Goal: Use online tool/utility: Utilize a website feature to perform a specific function

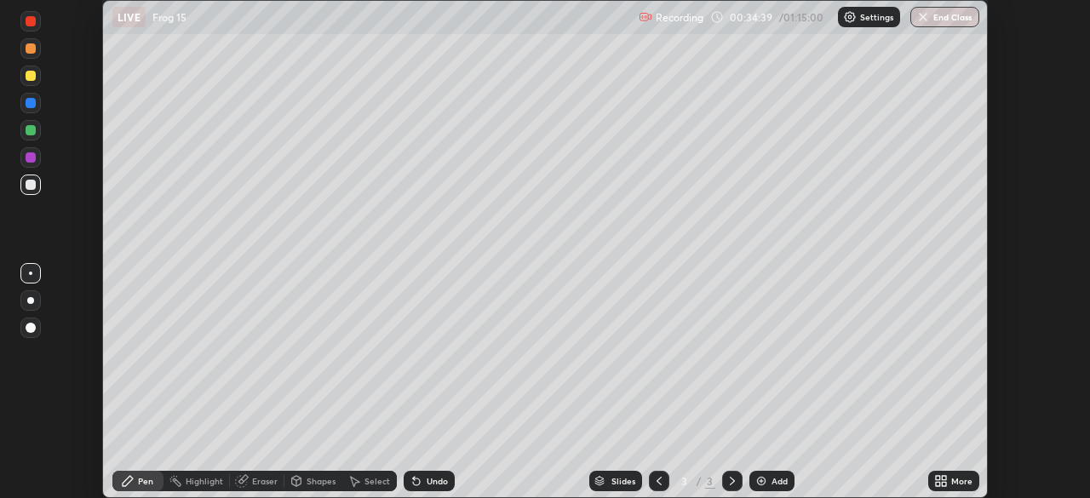
scroll to position [498, 1090]
click at [32, 156] on div at bounding box center [31, 157] width 10 height 10
click at [32, 131] on div at bounding box center [31, 130] width 10 height 10
click at [32, 331] on div at bounding box center [31, 328] width 10 height 10
click at [28, 188] on div at bounding box center [31, 185] width 10 height 10
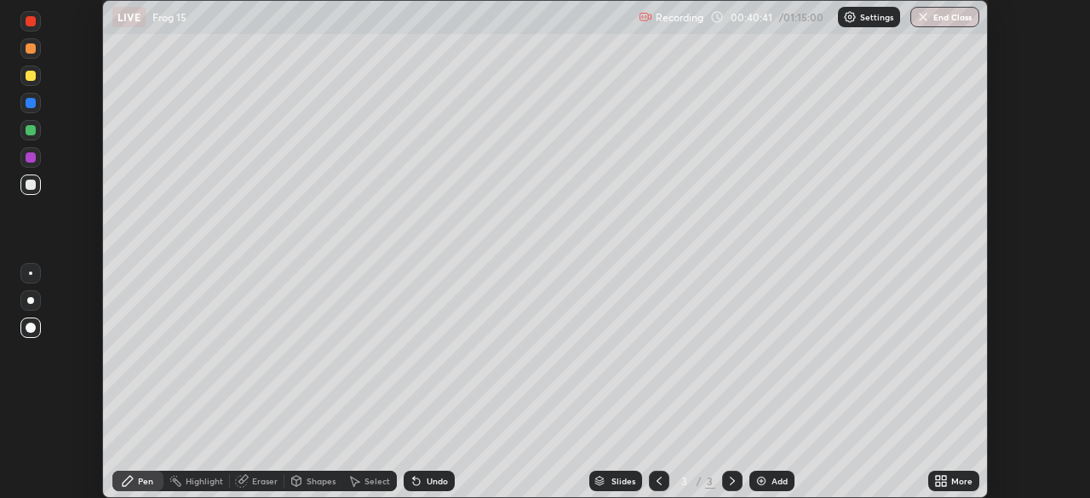
click at [260, 480] on div "Eraser" at bounding box center [265, 481] width 26 height 9
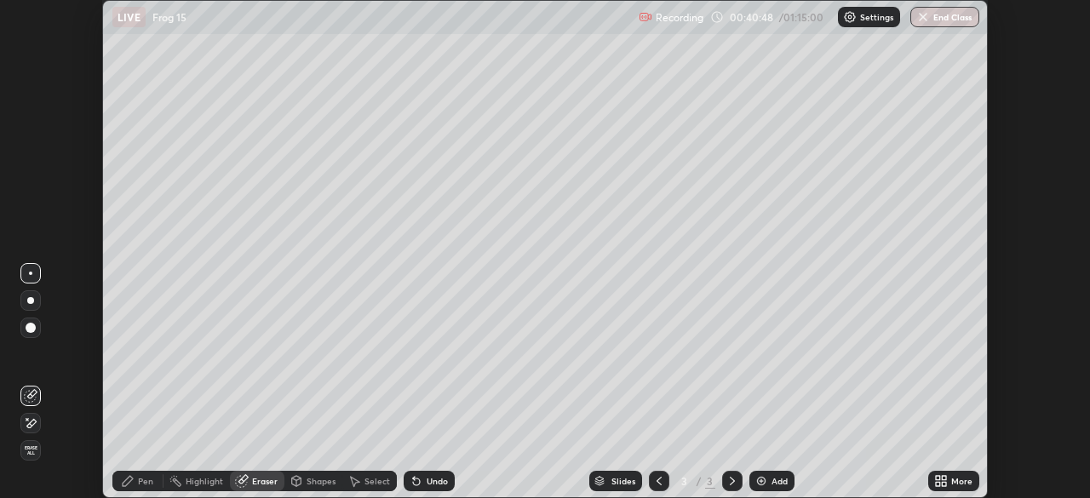
click at [140, 477] on div "Pen" at bounding box center [145, 481] width 15 height 9
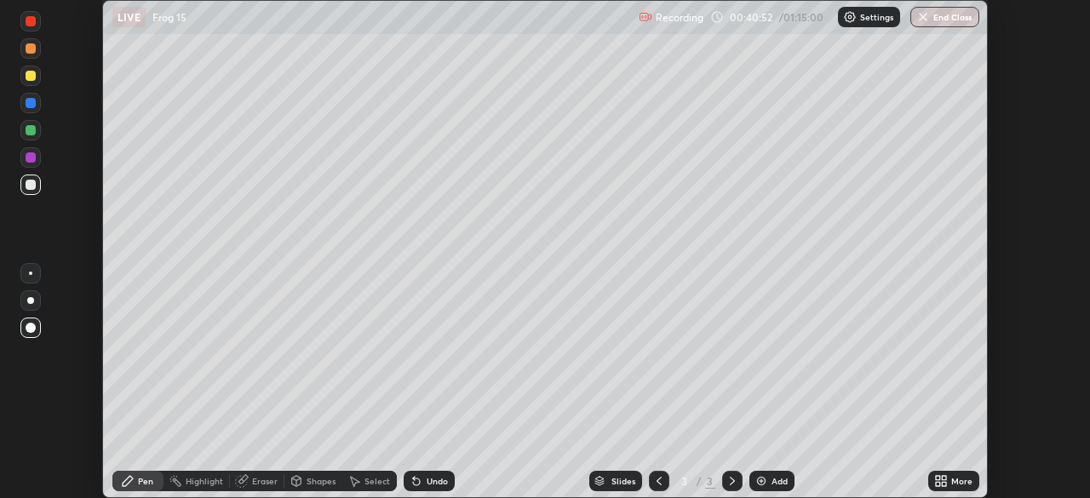
click at [433, 477] on div "Undo" at bounding box center [437, 481] width 21 height 9
click at [34, 133] on div at bounding box center [31, 130] width 10 height 10
click at [30, 105] on div at bounding box center [31, 103] width 10 height 10
click at [29, 50] on div at bounding box center [31, 48] width 10 height 10
click at [266, 474] on div "Eraser" at bounding box center [257, 481] width 55 height 20
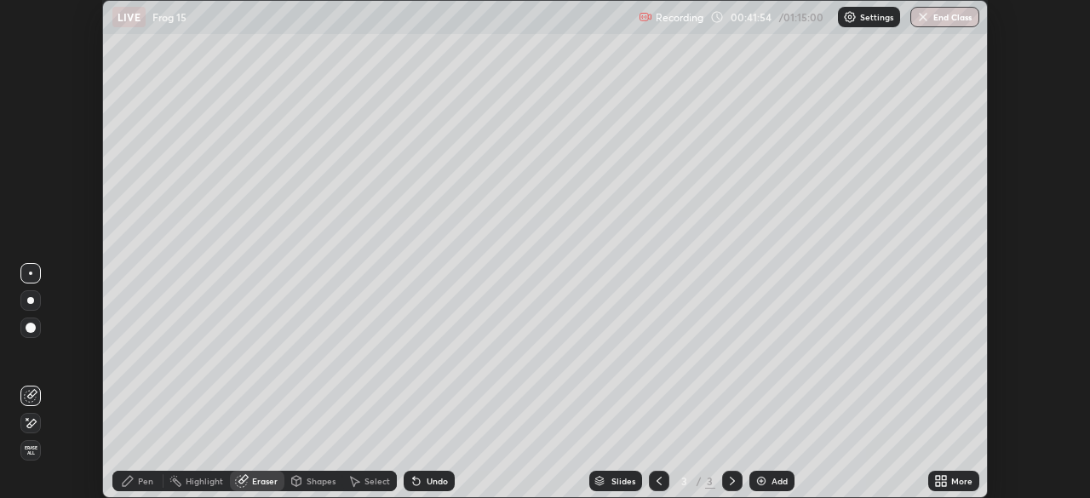
click at [132, 478] on icon at bounding box center [128, 481] width 10 height 10
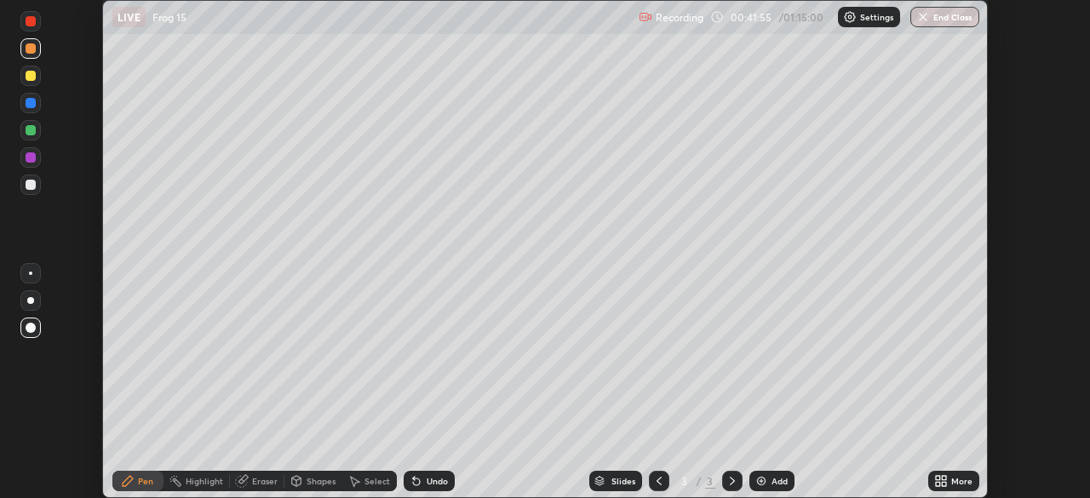
click at [31, 273] on div at bounding box center [30, 273] width 3 height 3
click at [32, 130] on div at bounding box center [31, 130] width 10 height 10
click at [30, 186] on div at bounding box center [31, 185] width 10 height 10
click at [425, 473] on div "Undo" at bounding box center [429, 481] width 51 height 20
click at [366, 477] on div "Select" at bounding box center [378, 481] width 26 height 9
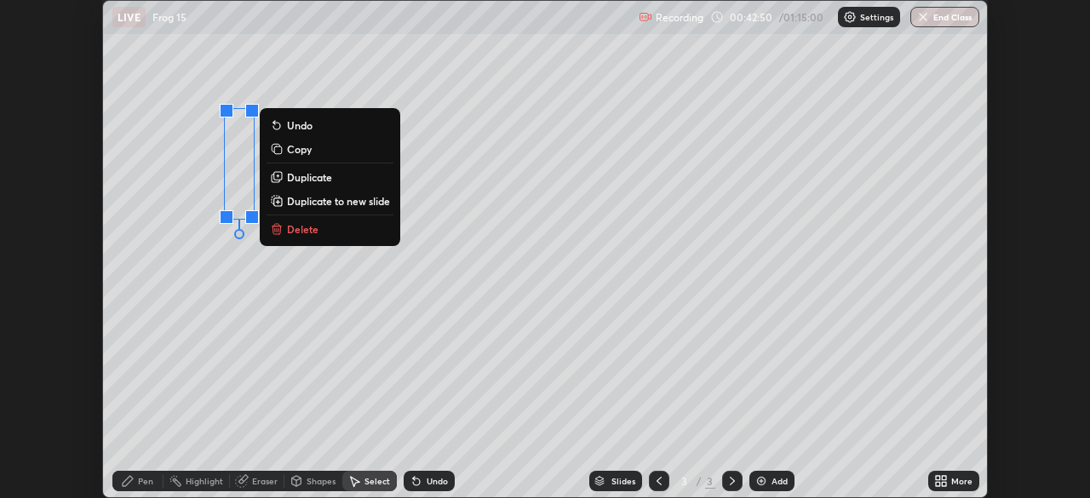
click at [306, 150] on p "Copy" at bounding box center [299, 149] width 25 height 14
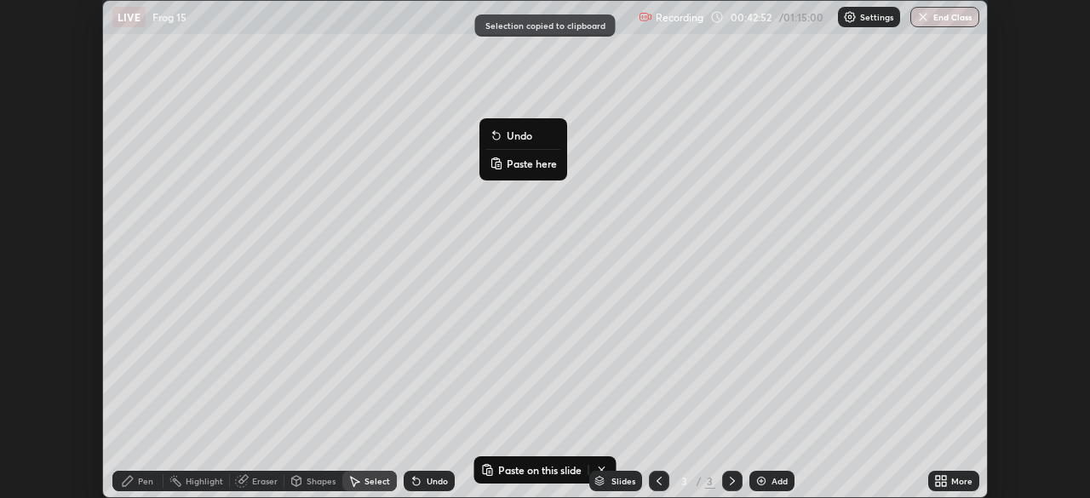
click at [521, 165] on p "Paste here" at bounding box center [532, 164] width 50 height 14
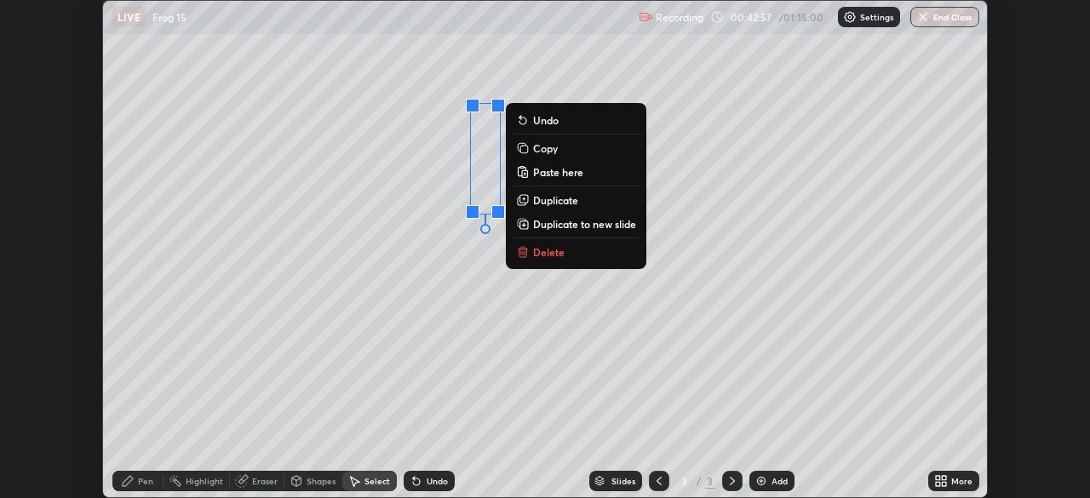
click at [416, 279] on div "0 ° Undo Copy Paste here Duplicate Duplicate to new slide Delete" at bounding box center [545, 249] width 884 height 497
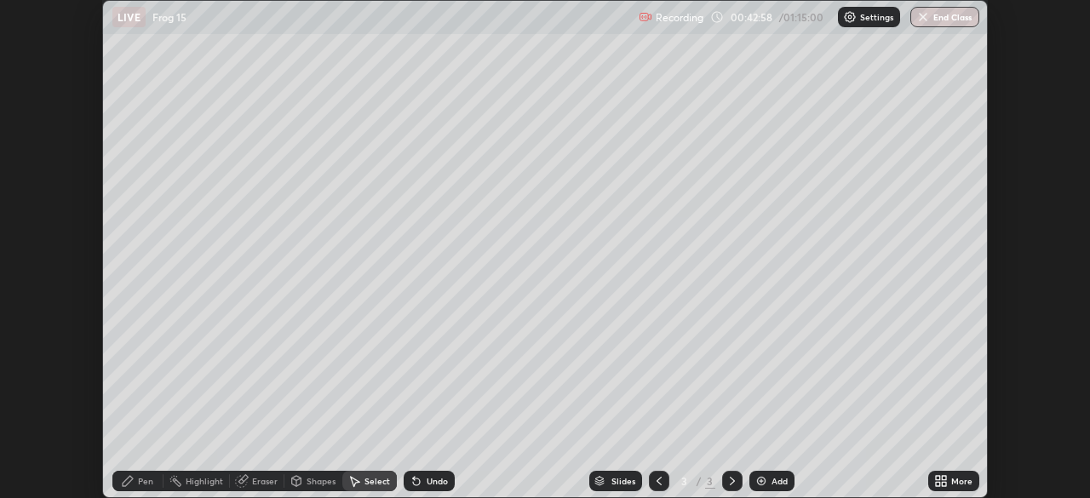
click at [246, 482] on icon at bounding box center [242, 481] width 14 height 14
click at [372, 482] on div "Select" at bounding box center [378, 481] width 26 height 9
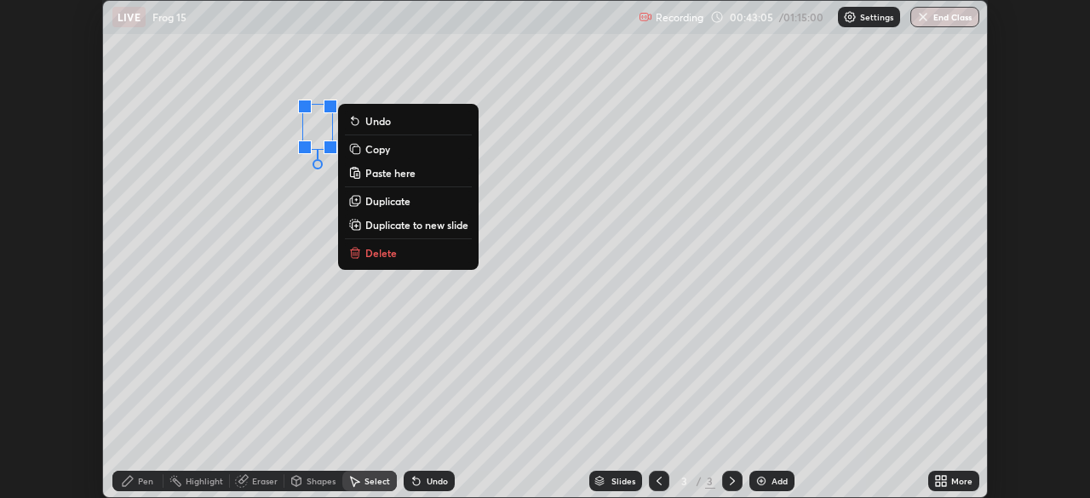
click at [386, 150] on p "Copy" at bounding box center [377, 149] width 25 height 14
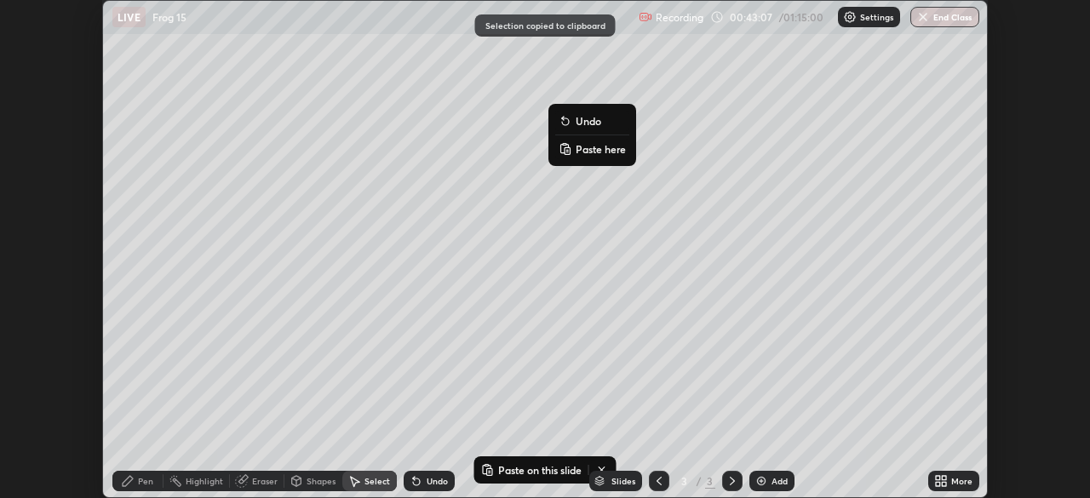
click at [593, 151] on p "Paste here" at bounding box center [601, 149] width 50 height 14
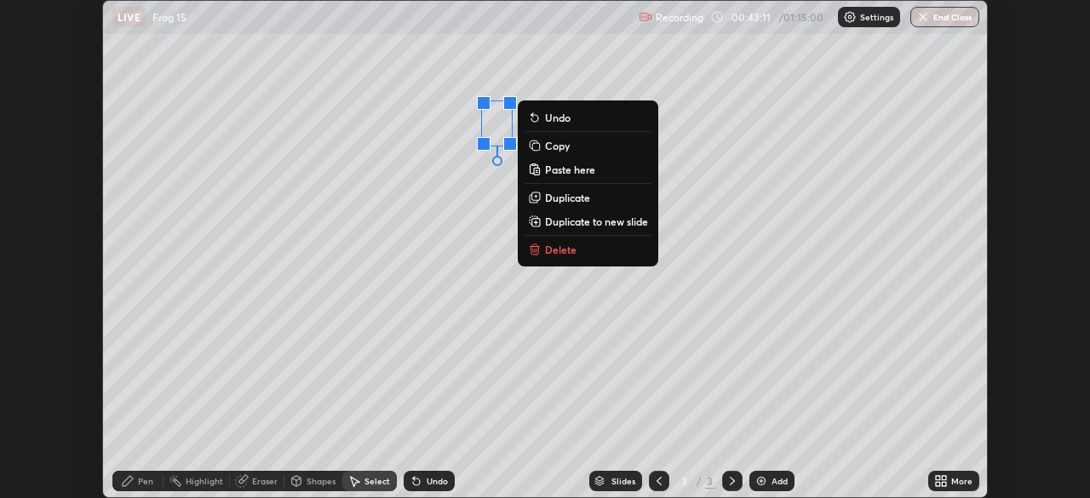
click at [450, 259] on div "0 ° Undo Copy Paste here Duplicate Duplicate to new slide Delete" at bounding box center [545, 249] width 884 height 497
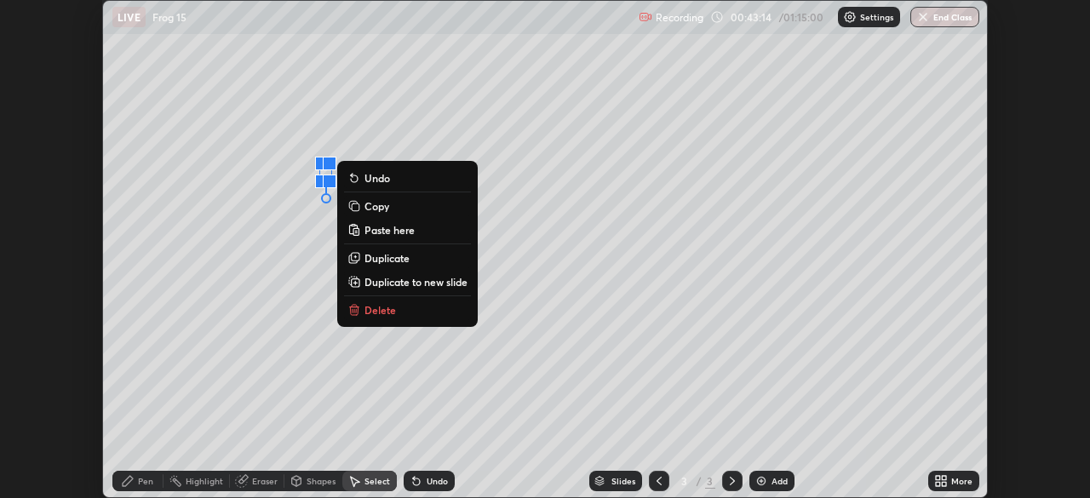
click at [379, 207] on p "Copy" at bounding box center [377, 206] width 25 height 14
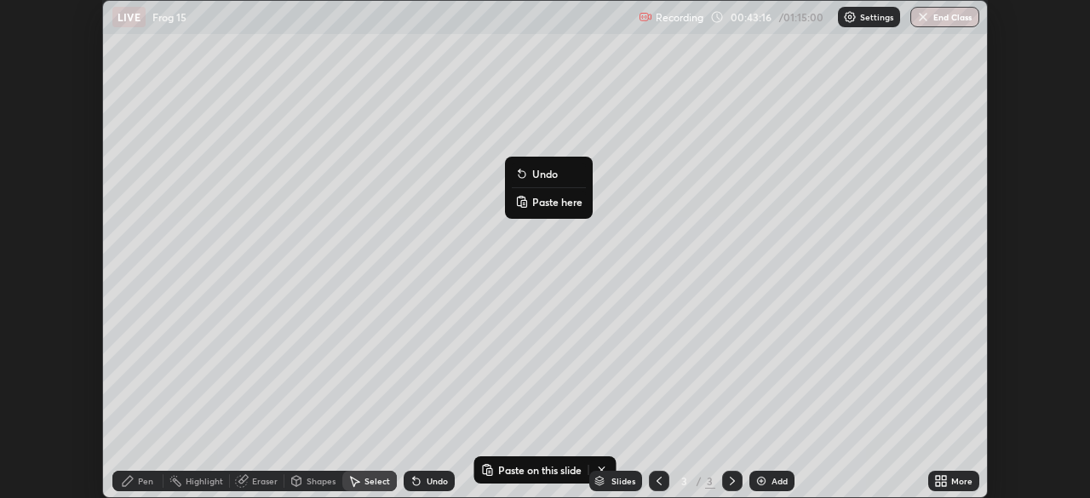
click at [543, 203] on p "Paste here" at bounding box center [557, 202] width 50 height 14
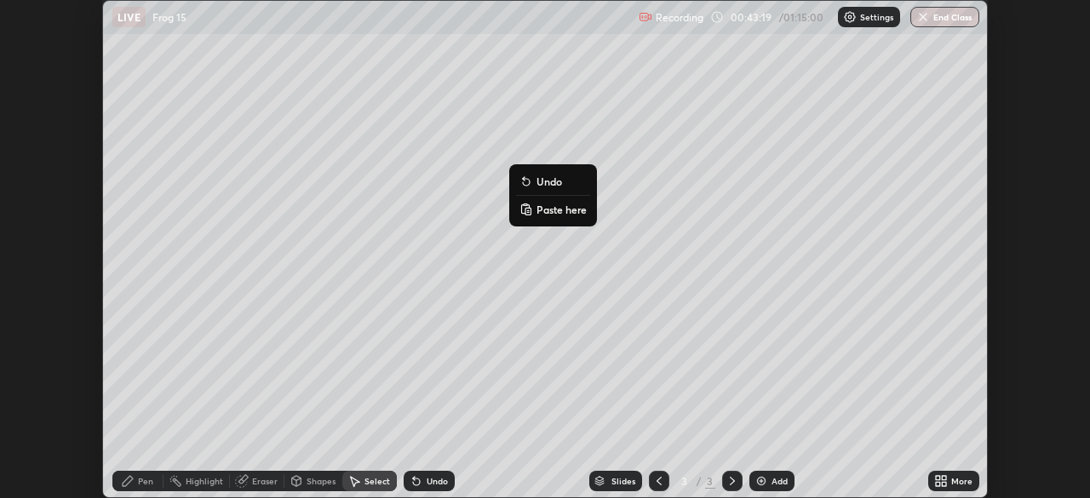
click at [431, 475] on div "Undo" at bounding box center [429, 481] width 51 height 20
click at [423, 472] on div "Undo" at bounding box center [429, 481] width 51 height 20
click at [135, 484] on div "Pen" at bounding box center [137, 481] width 51 height 20
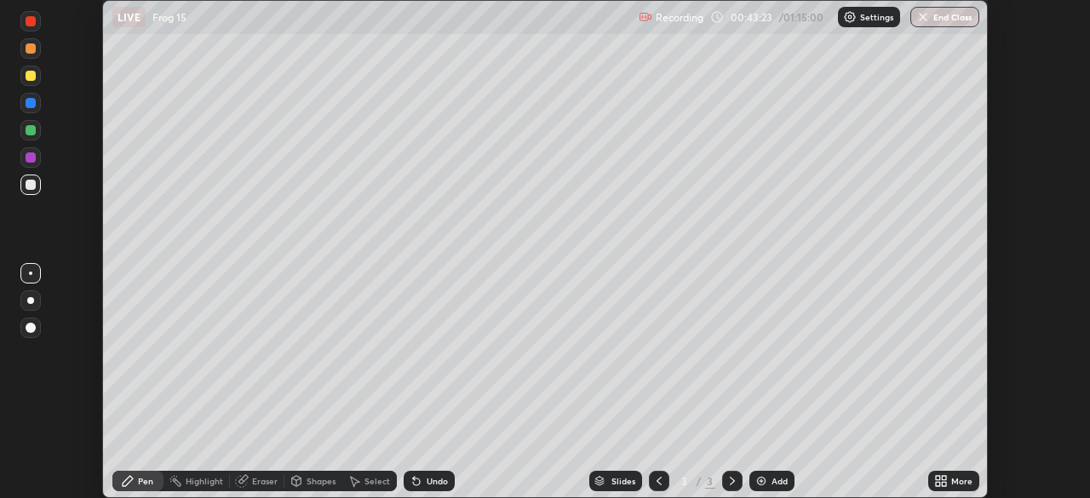
click at [32, 49] on div at bounding box center [31, 48] width 10 height 10
click at [35, 324] on div at bounding box center [30, 328] width 20 height 20
click at [26, 183] on div at bounding box center [31, 185] width 10 height 10
click at [31, 319] on div at bounding box center [30, 328] width 20 height 20
click at [374, 482] on div "Select" at bounding box center [378, 481] width 26 height 9
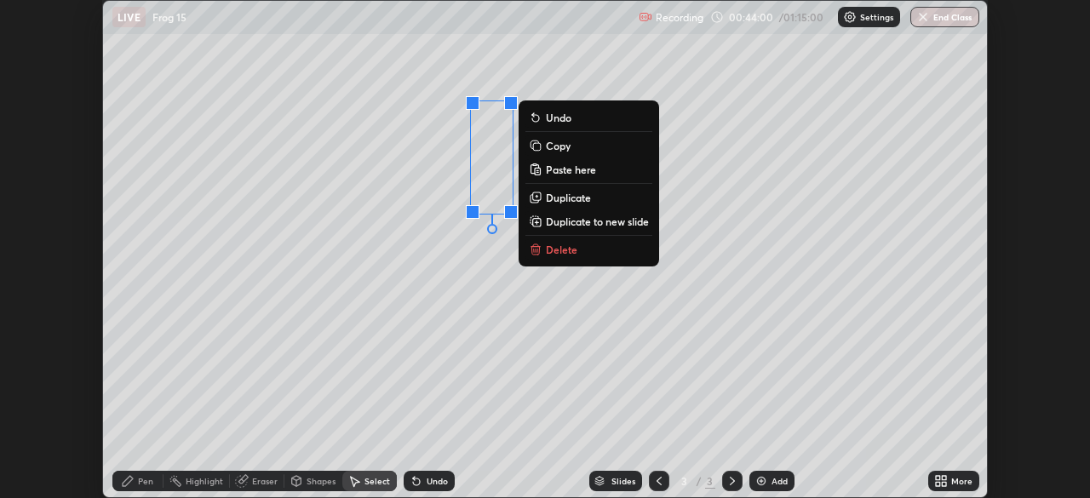
click at [564, 148] on p "Copy" at bounding box center [558, 146] width 25 height 14
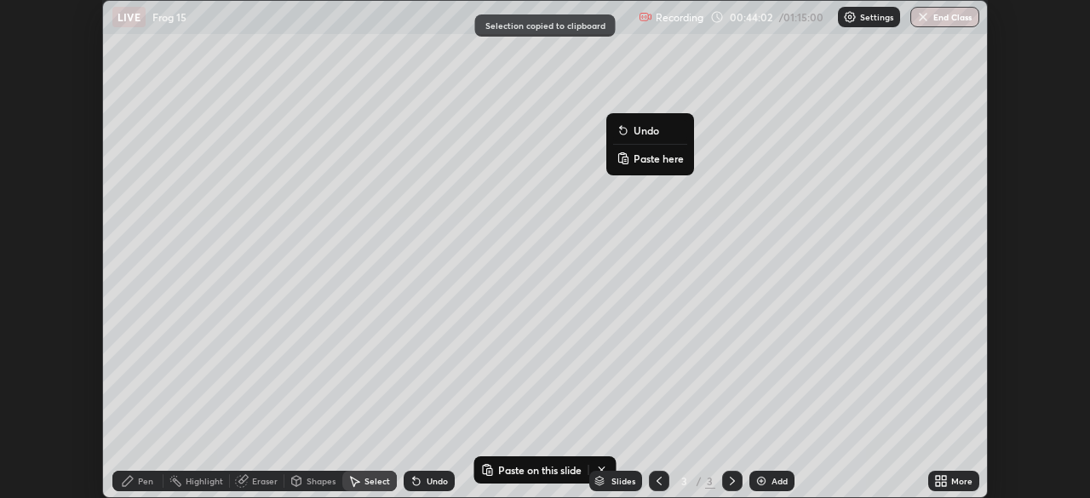
click at [644, 161] on p "Paste here" at bounding box center [659, 159] width 50 height 14
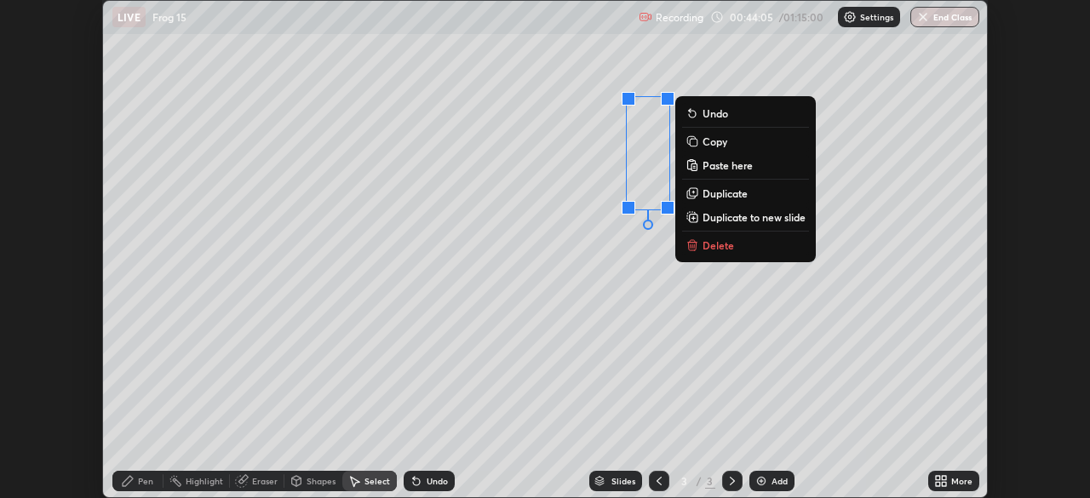
click at [536, 249] on div "0 ° Undo Copy Paste here Duplicate Duplicate to new slide Delete" at bounding box center [545, 249] width 884 height 497
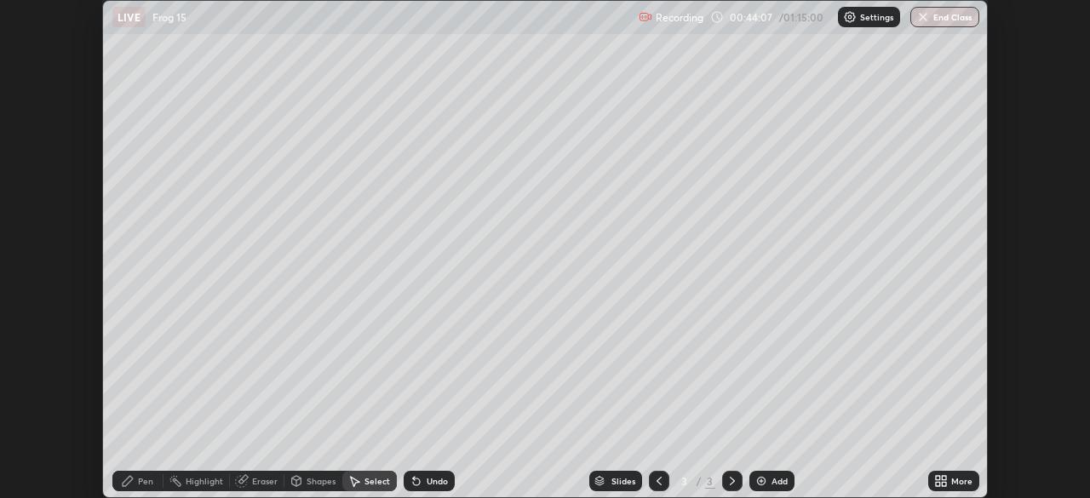
click at [132, 489] on div "Pen" at bounding box center [137, 481] width 51 height 20
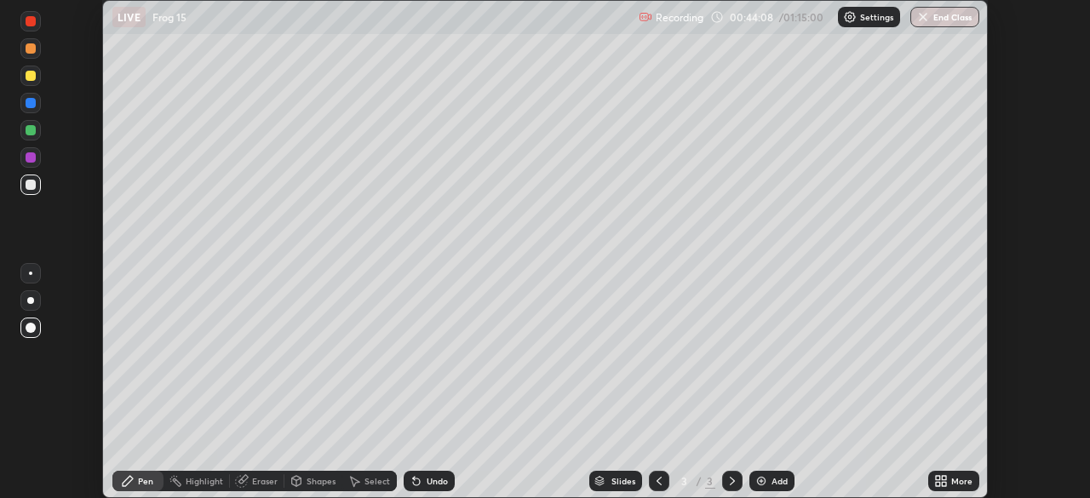
click at [31, 273] on div at bounding box center [30, 273] width 3 height 3
click at [29, 157] on div at bounding box center [31, 157] width 10 height 10
click at [26, 330] on div at bounding box center [30, 328] width 20 height 20
click at [32, 324] on div at bounding box center [31, 328] width 10 height 10
click at [32, 50] on div at bounding box center [31, 48] width 10 height 10
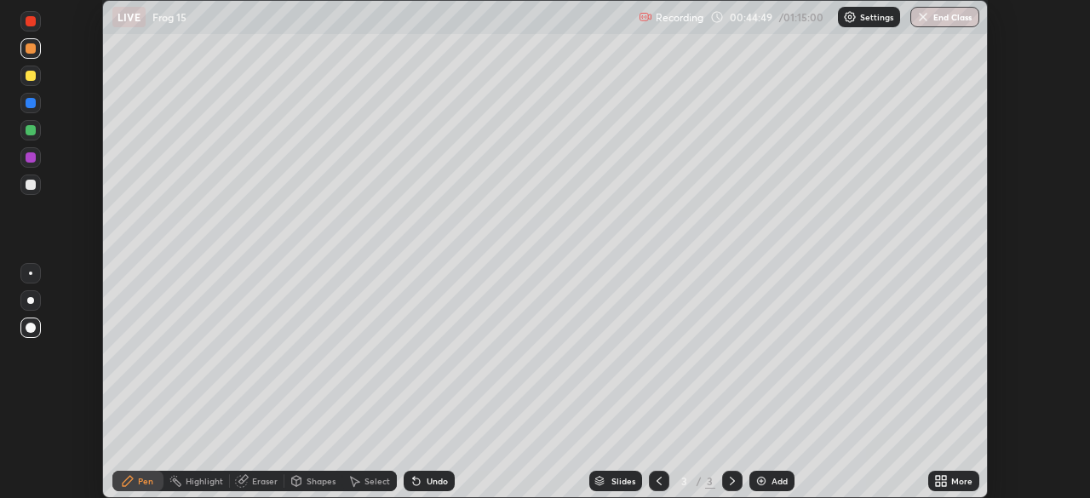
click at [32, 184] on div at bounding box center [31, 185] width 10 height 10
click at [370, 482] on div "Select" at bounding box center [378, 481] width 26 height 9
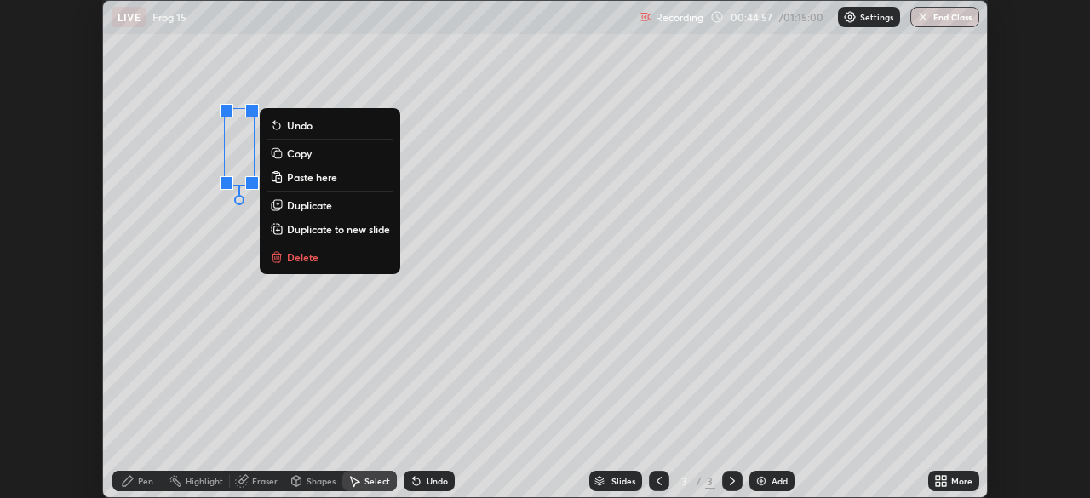
click at [312, 158] on p "Copy" at bounding box center [299, 153] width 25 height 14
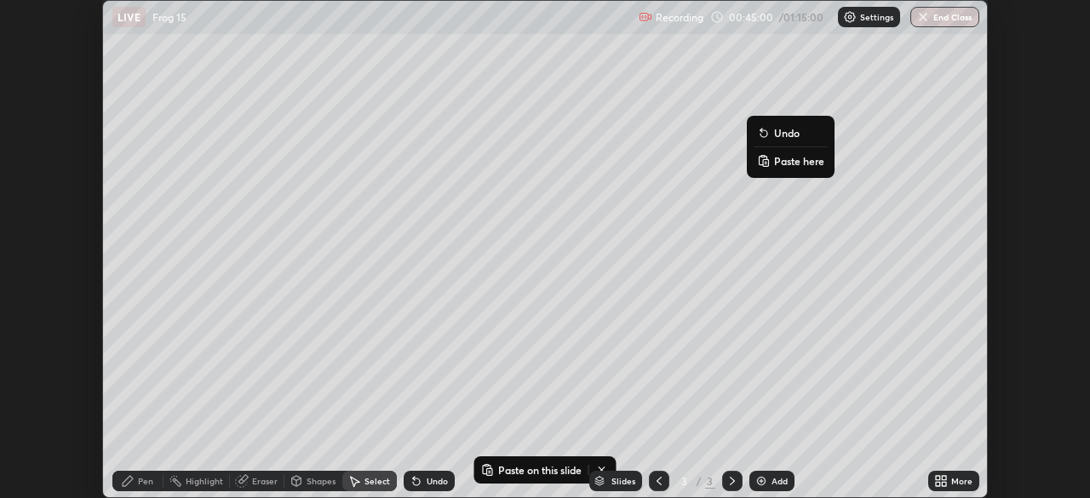
click at [789, 164] on p "Paste here" at bounding box center [799, 161] width 50 height 14
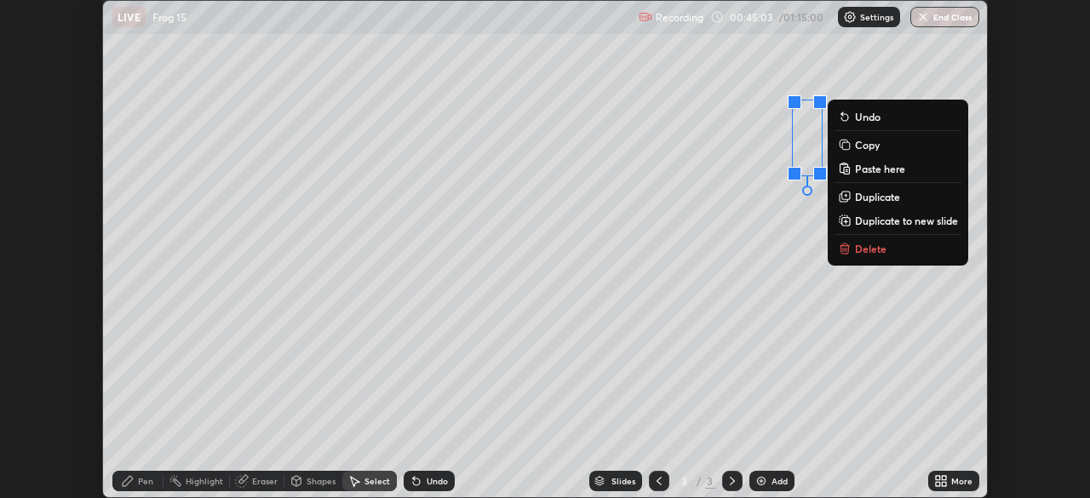
click at [724, 272] on div "0 ° Undo Copy Paste here Duplicate Duplicate to new slide Delete" at bounding box center [545, 249] width 884 height 497
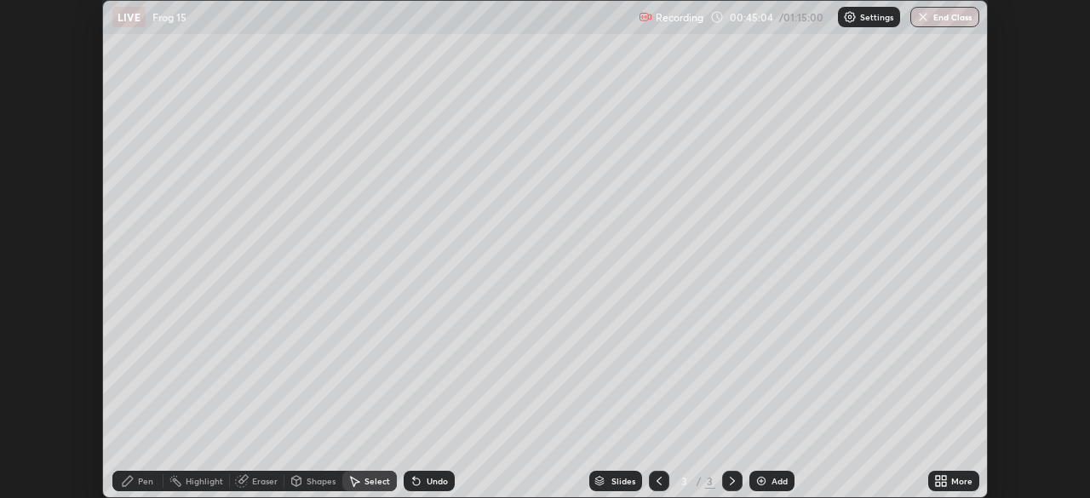
click at [145, 482] on div "Pen" at bounding box center [145, 481] width 15 height 9
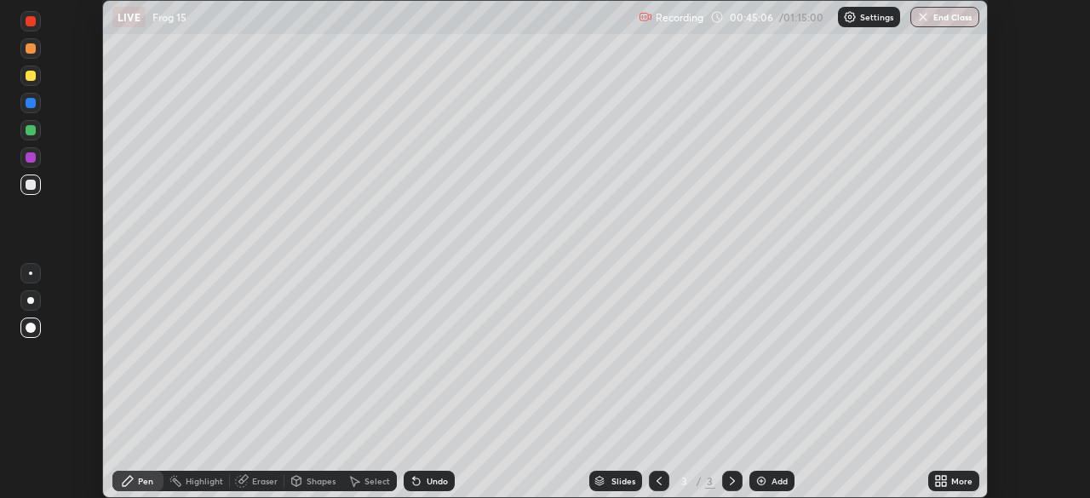
click at [373, 478] on div "Select" at bounding box center [378, 481] width 26 height 9
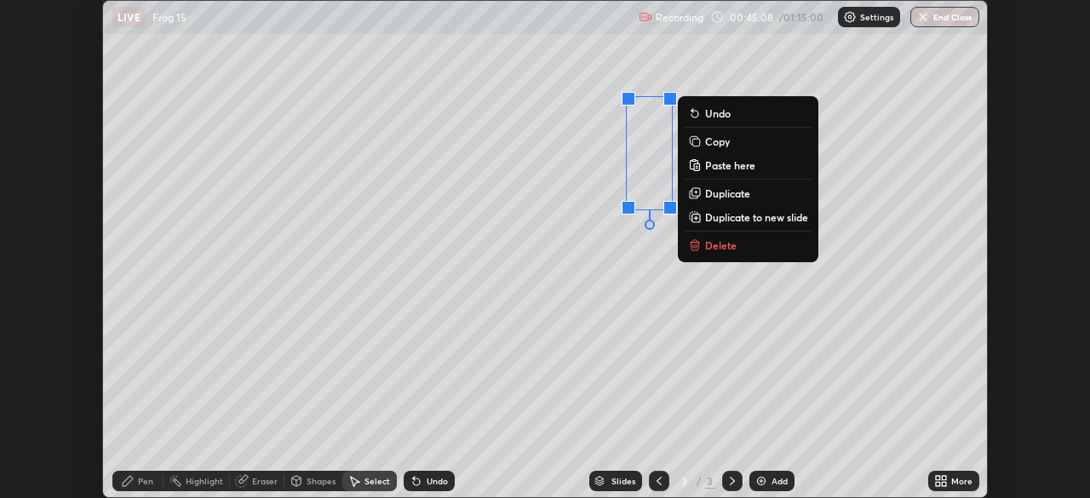
click at [726, 145] on p "Copy" at bounding box center [717, 142] width 25 height 14
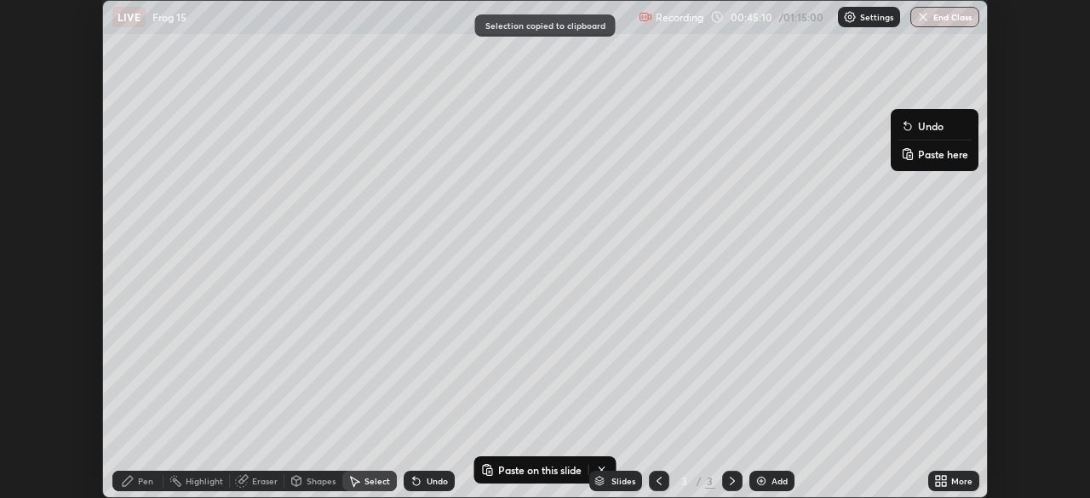
click at [927, 157] on p "Paste here" at bounding box center [943, 154] width 50 height 14
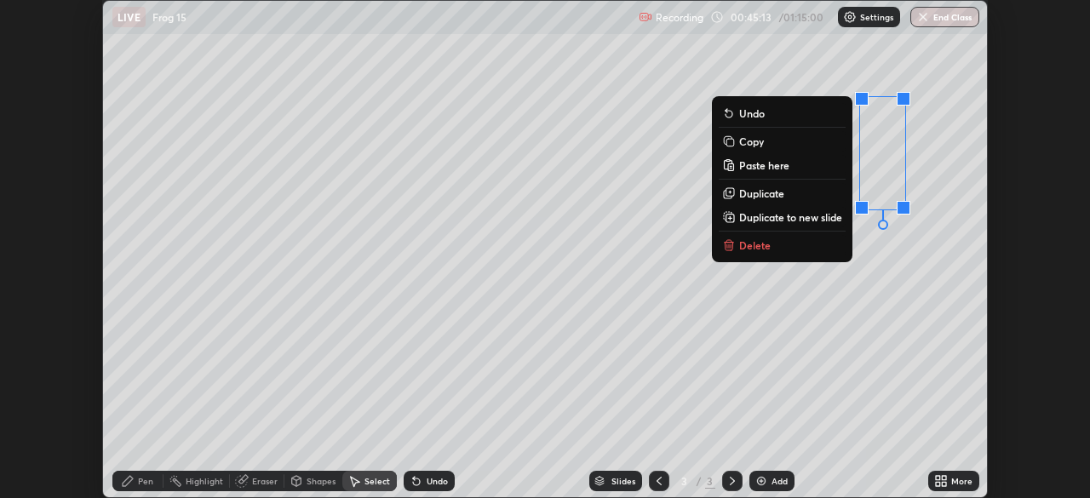
click at [716, 311] on div "0 ° Undo Copy Paste here Duplicate Duplicate to new slide Delete" at bounding box center [545, 249] width 884 height 497
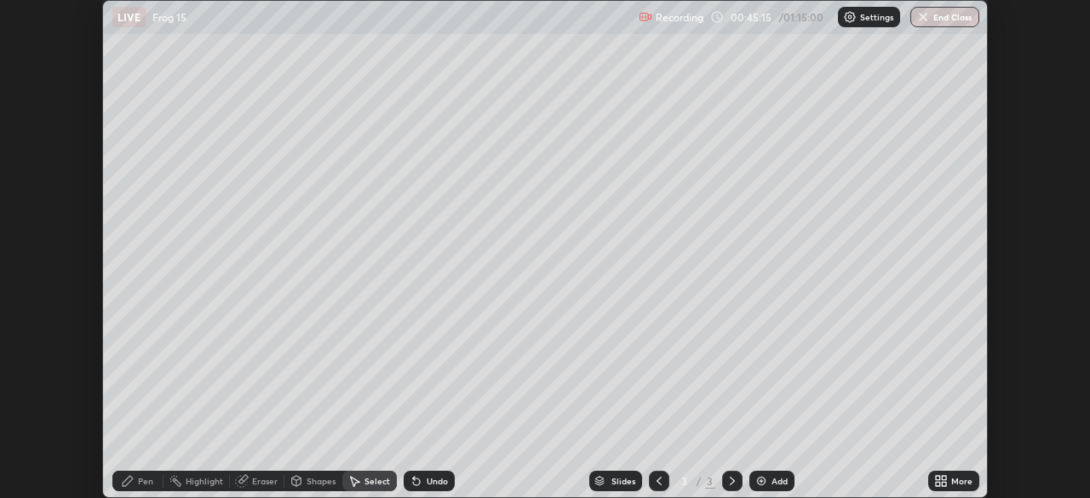
click at [260, 482] on div "Eraser" at bounding box center [265, 481] width 26 height 9
click at [142, 477] on div "Pen" at bounding box center [145, 481] width 15 height 9
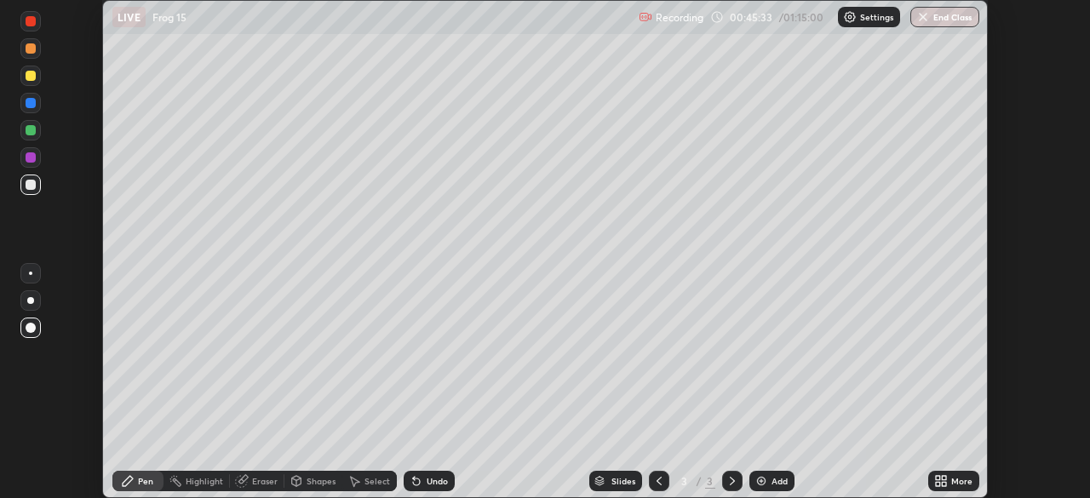
click at [31, 273] on div at bounding box center [30, 273] width 3 height 3
click at [32, 178] on div at bounding box center [30, 185] width 20 height 20
click at [33, 326] on div at bounding box center [31, 328] width 10 height 10
click at [31, 49] on div at bounding box center [31, 48] width 10 height 10
click at [37, 276] on div at bounding box center [30, 273] width 20 height 20
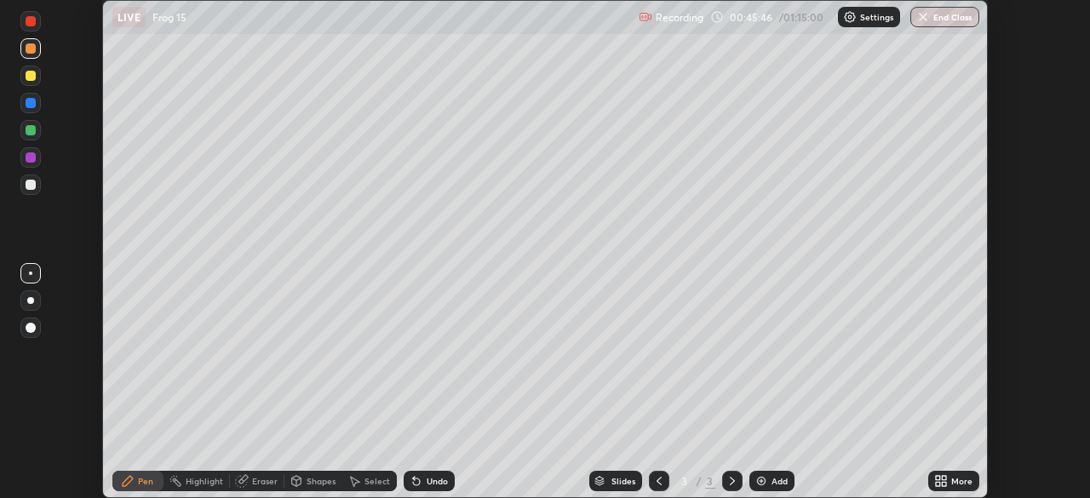
click at [32, 182] on div at bounding box center [31, 185] width 10 height 10
click at [428, 475] on div "Undo" at bounding box center [429, 481] width 51 height 20
